Goal: Navigation & Orientation: Find specific page/section

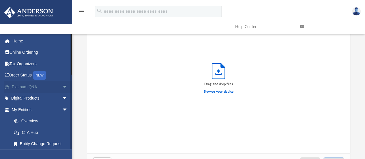
click at [35, 86] on link "Platinum Q&A arrow_drop_down" at bounding box center [40, 87] width 72 height 12
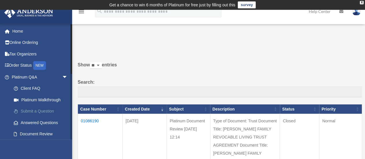
click at [48, 110] on link "Submit a Question" at bounding box center [42, 112] width 68 height 12
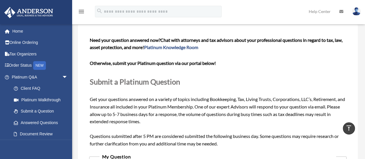
scroll to position [24, 0]
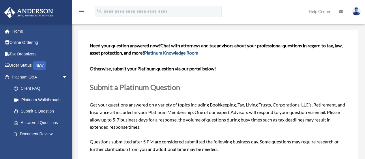
click at [181, 53] on link "Platinum Knowledge Room" at bounding box center [171, 52] width 54 height 5
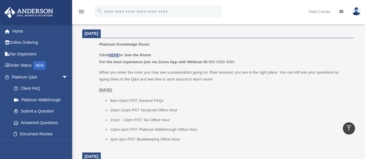
scroll to position [245, 0]
